Goal: Navigation & Orientation: Find specific page/section

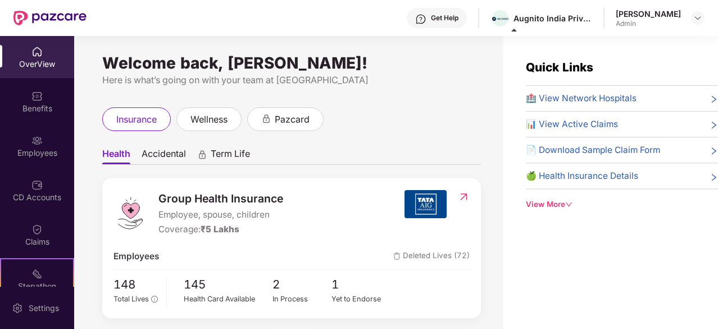
click at [561, 201] on div "View More" at bounding box center [622, 204] width 192 height 12
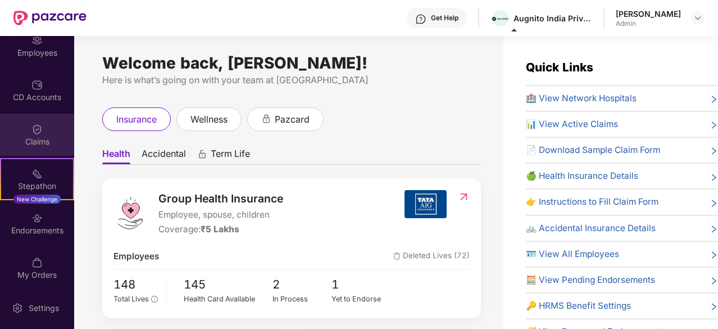
scroll to position [104, 0]
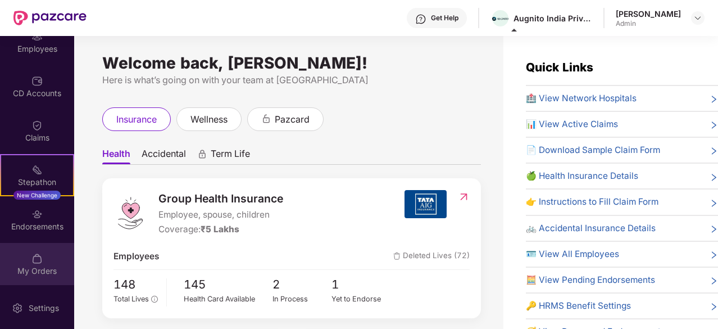
click at [44, 272] on div "My Orders" at bounding box center [37, 270] width 74 height 11
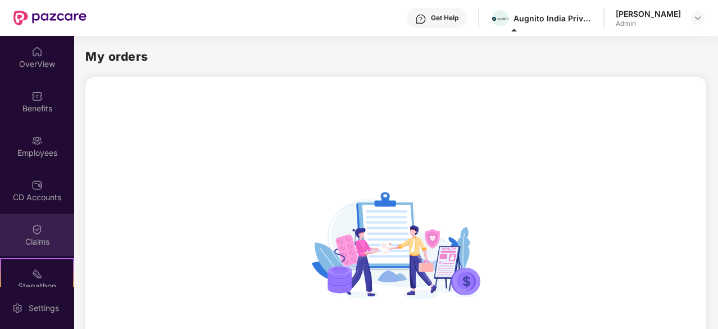
click at [51, 150] on div "Employees" at bounding box center [37, 152] width 74 height 11
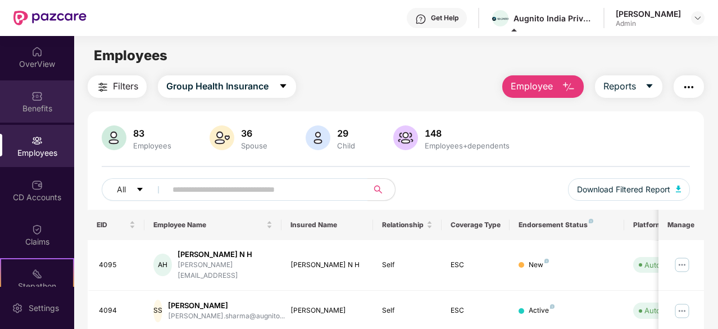
click at [31, 112] on div "Benefits" at bounding box center [37, 108] width 74 height 11
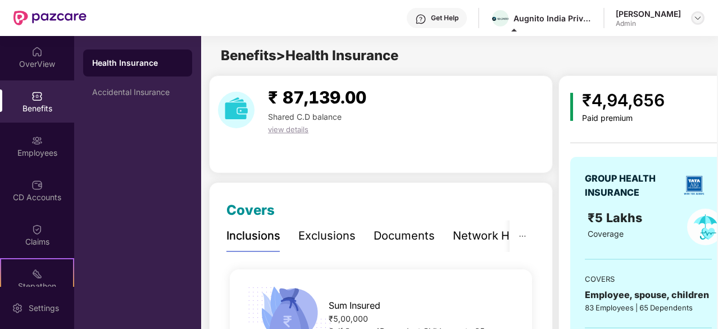
click at [703, 13] on div at bounding box center [697, 17] width 13 height 13
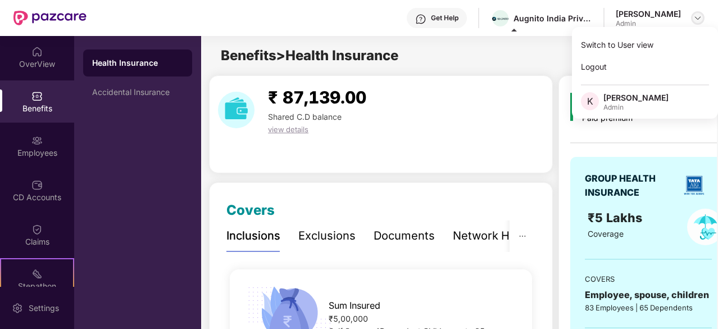
click at [703, 13] on div at bounding box center [697, 17] width 13 height 13
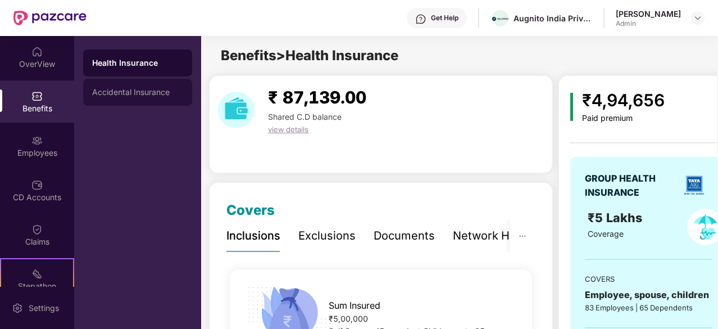
click at [144, 99] on div "Accidental Insurance" at bounding box center [137, 92] width 109 height 27
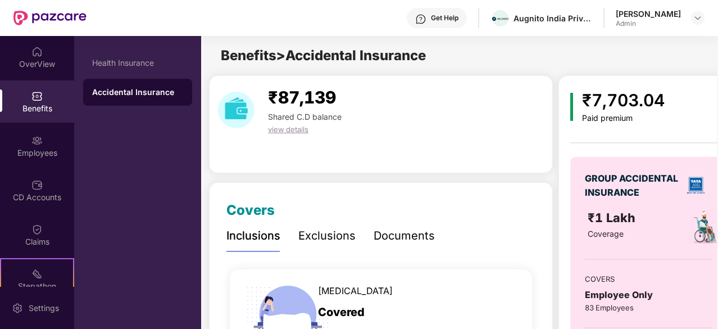
click at [38, 61] on div "OverView" at bounding box center [37, 63] width 74 height 11
